Goal: Task Accomplishment & Management: Manage account settings

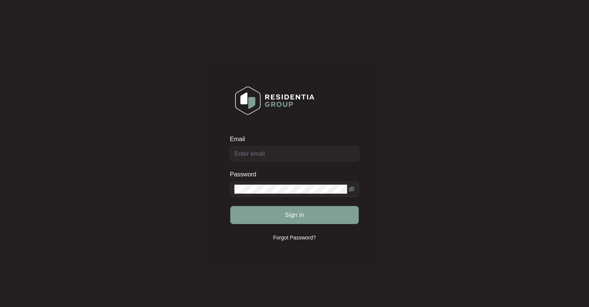
click at [230, 146] on div at bounding box center [230, 146] width 0 height 0
type input "[EMAIL_ADDRESS][DOMAIN_NAME]"
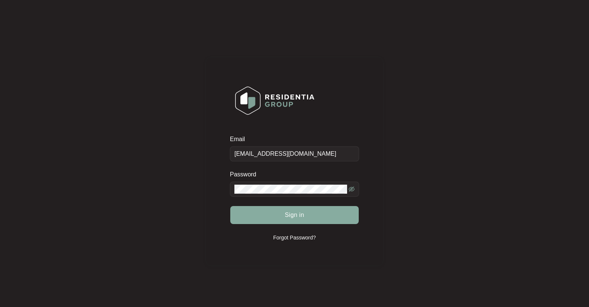
click at [298, 217] on span "Sign in" at bounding box center [295, 215] width 20 height 9
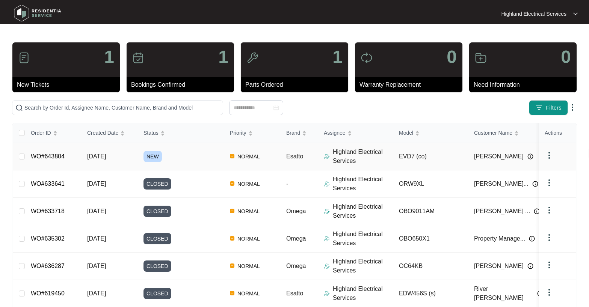
click at [42, 156] on link "WO#643804" at bounding box center [48, 156] width 34 height 6
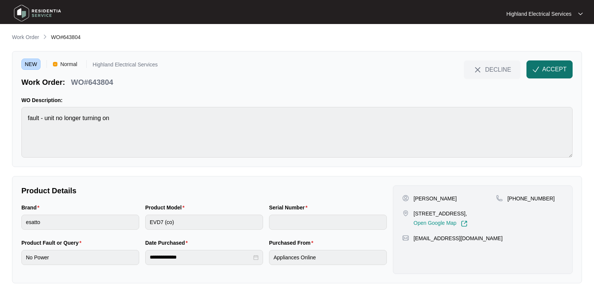
click at [552, 73] on span "ACCEPT" at bounding box center [554, 69] width 24 height 9
